Goal: Task Accomplishment & Management: Manage account settings

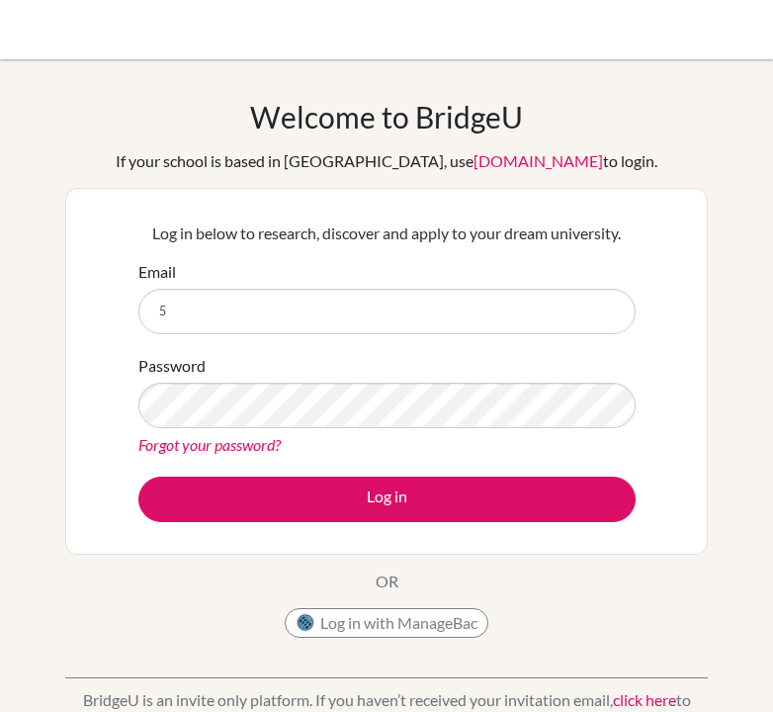
click at [236, 317] on input "5" at bounding box center [386, 311] width 497 height 45
type input "51015@aisa.sch.ae"
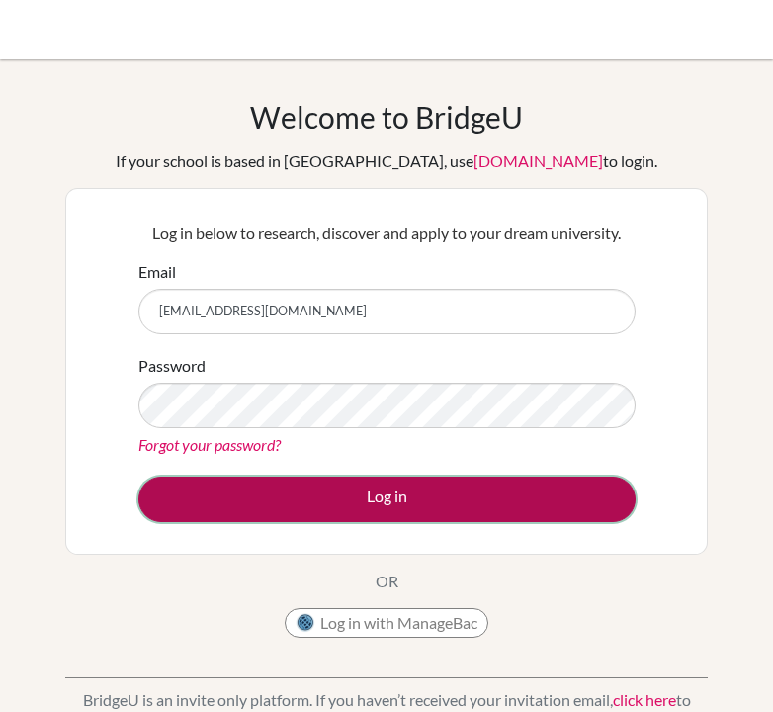
click at [378, 495] on button "Log in" at bounding box center [386, 499] width 497 height 45
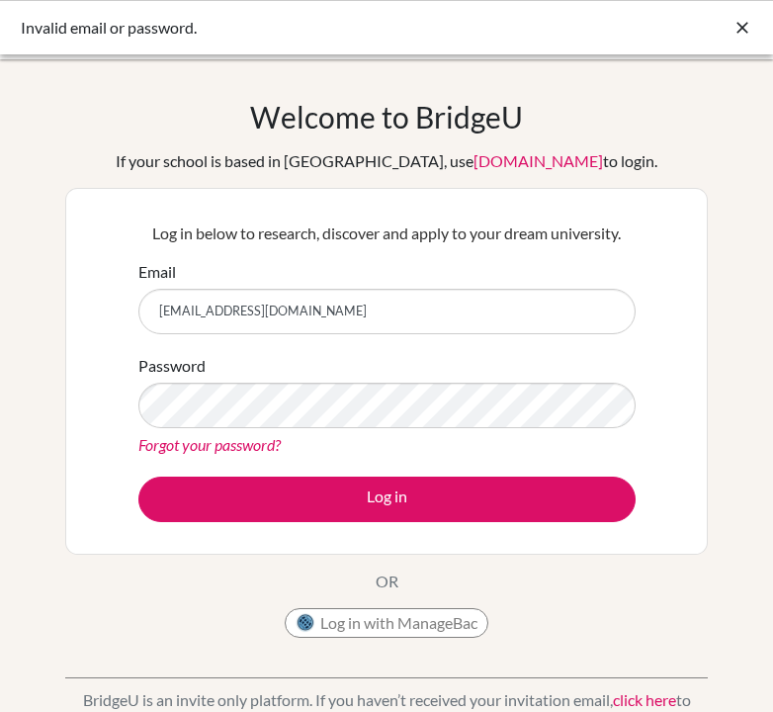
click at [192, 443] on link "Forgot your password?" at bounding box center [209, 444] width 142 height 19
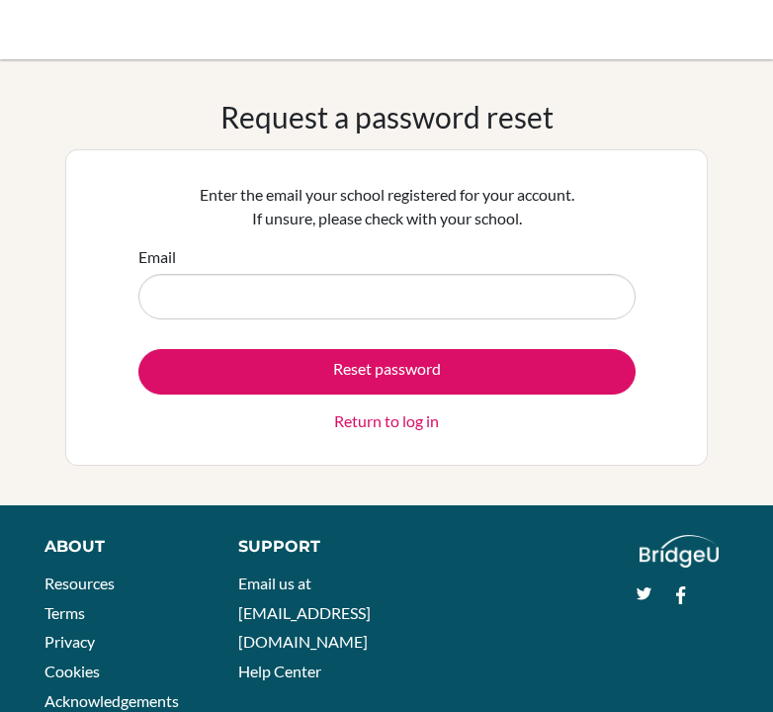
click at [287, 295] on input "Email" at bounding box center [386, 296] width 497 height 45
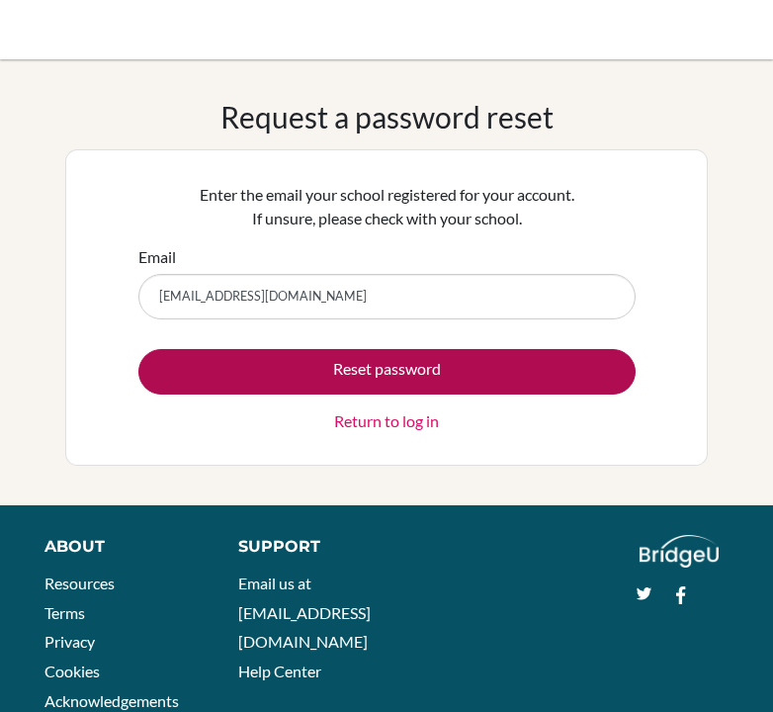
type input "[EMAIL_ADDRESS][DOMAIN_NAME]"
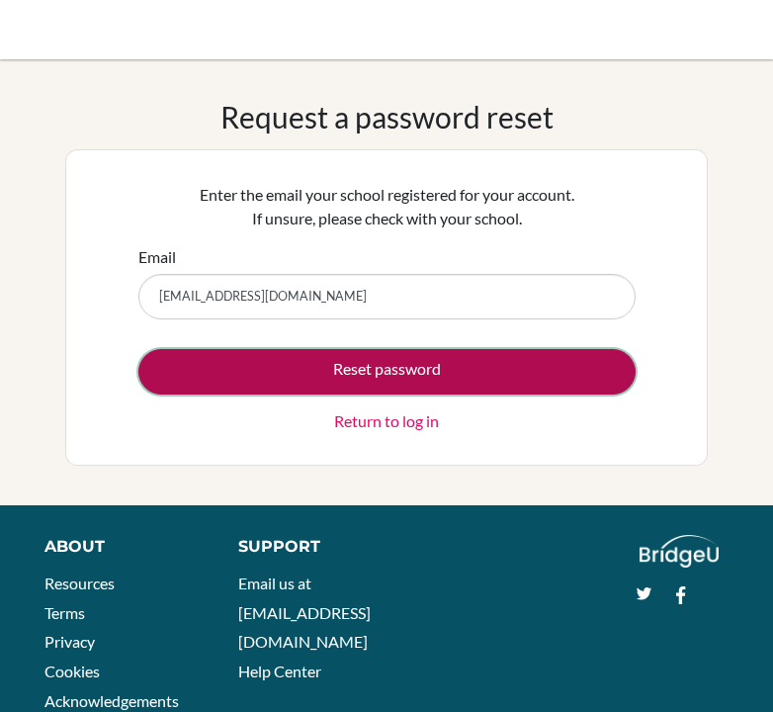
click at [316, 378] on button "Reset password" at bounding box center [386, 371] width 497 height 45
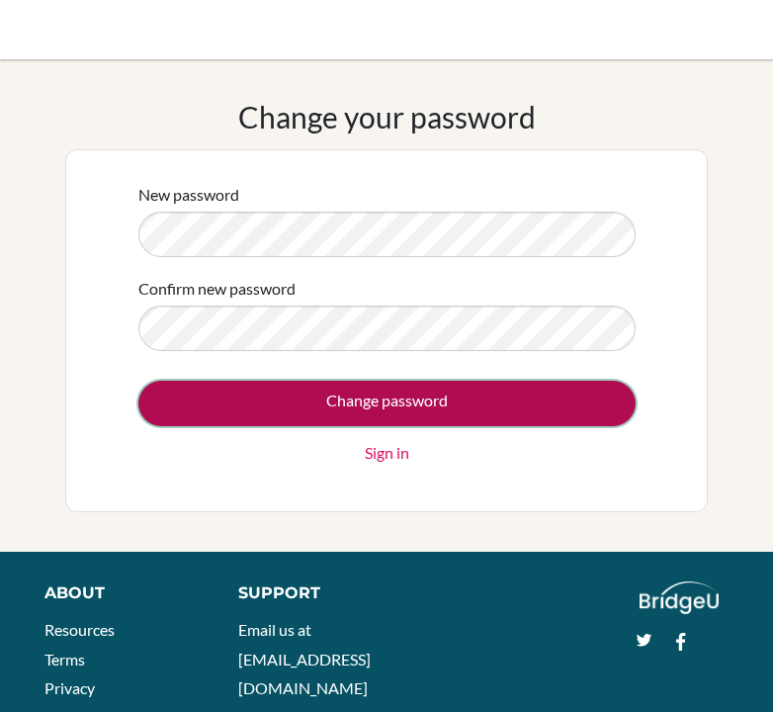
click at [289, 394] on input "Change password" at bounding box center [386, 403] width 497 height 45
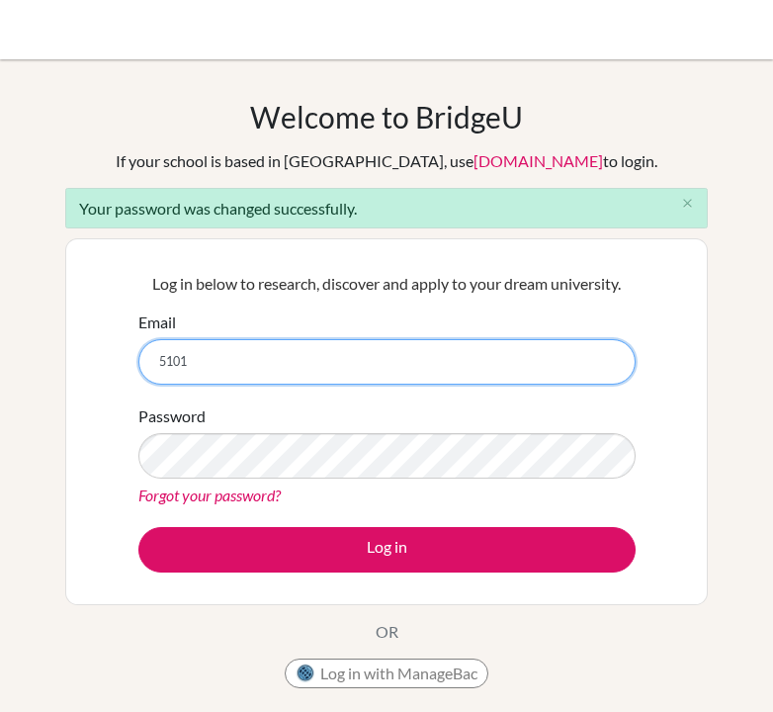
type input "[EMAIL_ADDRESS][DOMAIN_NAME]"
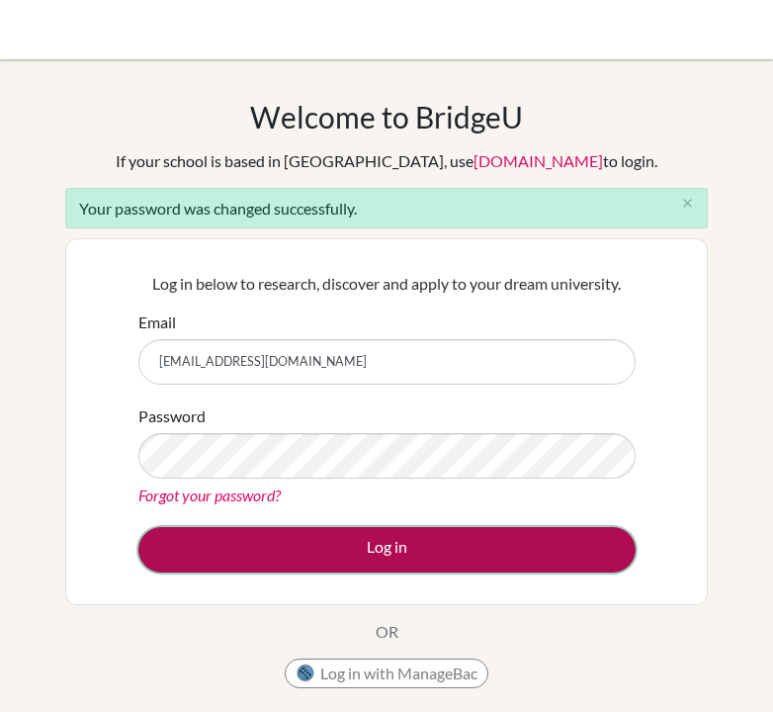
click at [302, 572] on button "Log in" at bounding box center [386, 549] width 497 height 45
